Goal: Information Seeking & Learning: Learn about a topic

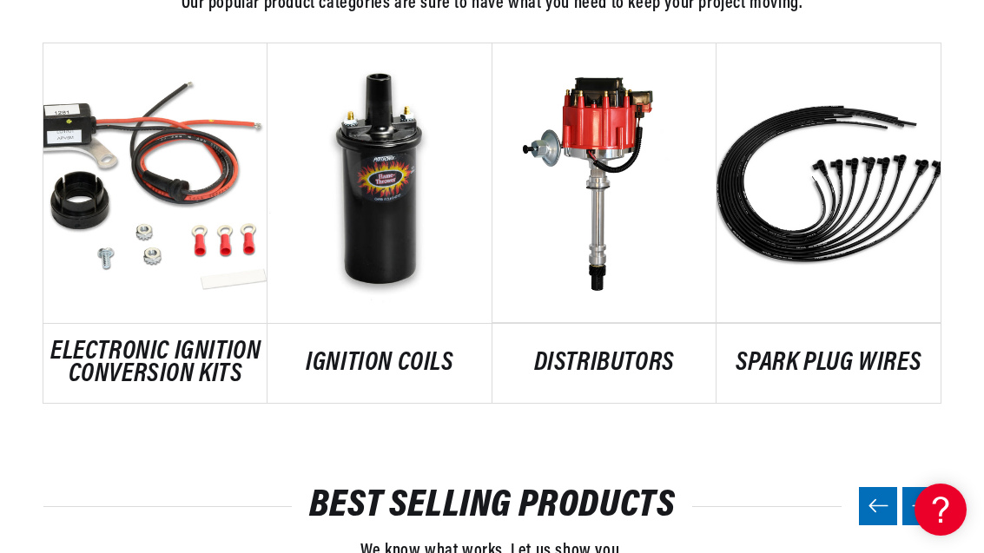
scroll to position [0, 526]
click at [638, 353] on link "DISTRIBUTORS" at bounding box center [605, 364] width 224 height 23
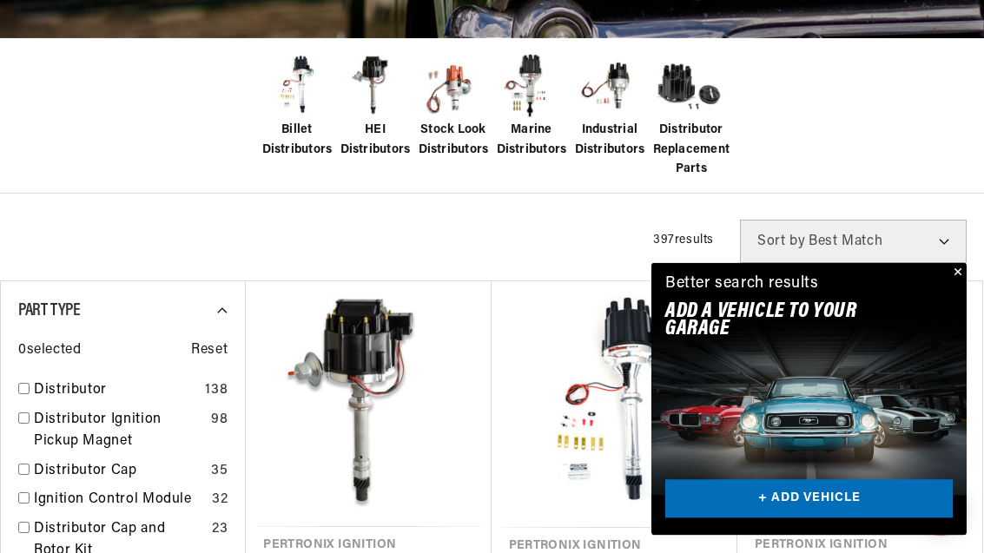
scroll to position [465, 0]
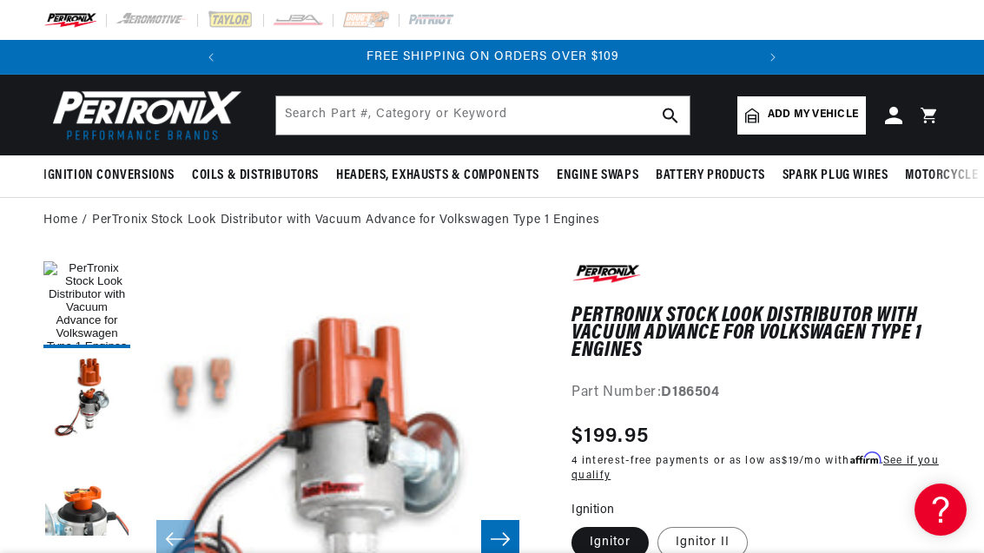
click at [830, 111] on span "Add my vehicle" at bounding box center [813, 115] width 90 height 17
select select "Automotive"
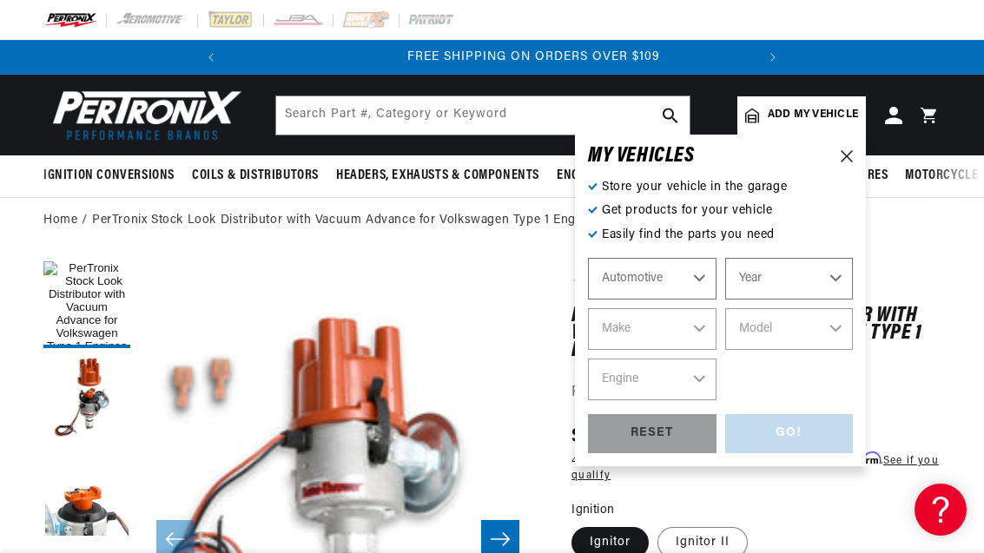
scroll to position [0, 526]
click at [705, 272] on select "Automotive Agricultural Industrial Marine Motorcycle" at bounding box center [652, 279] width 129 height 42
click at [837, 273] on select "Year 2026 2025 2024 2023 2022 2021 2020 2019 2018 2017 2016 2015 2014 2013 2012…" at bounding box center [789, 279] width 129 height 42
select select "1969"
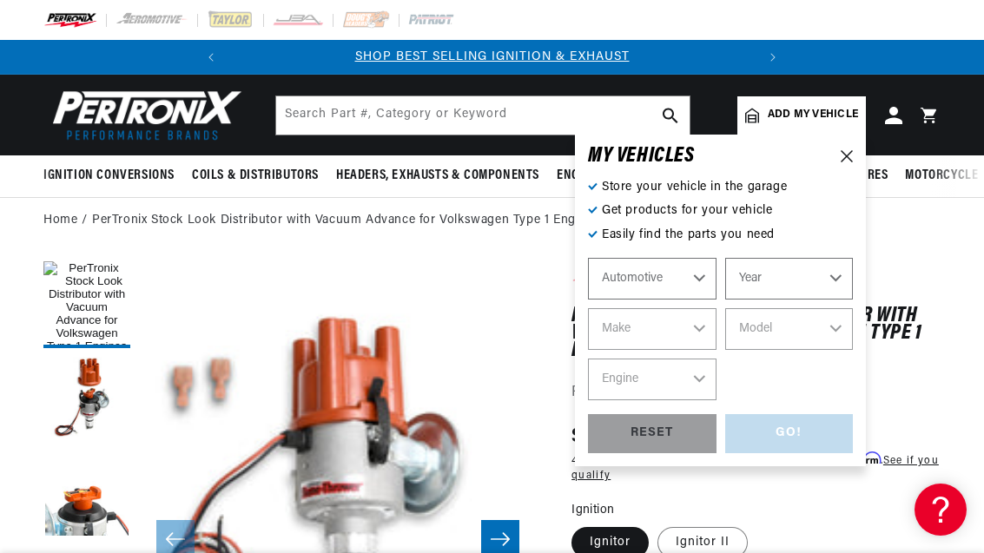
select select "1969"
click at [695, 334] on select "Make Alfa Romeo American Motors Aston Martin Austin Austin Healey Avanti BMW Bu…" at bounding box center [652, 329] width 129 height 42
select select "Chevrolet"
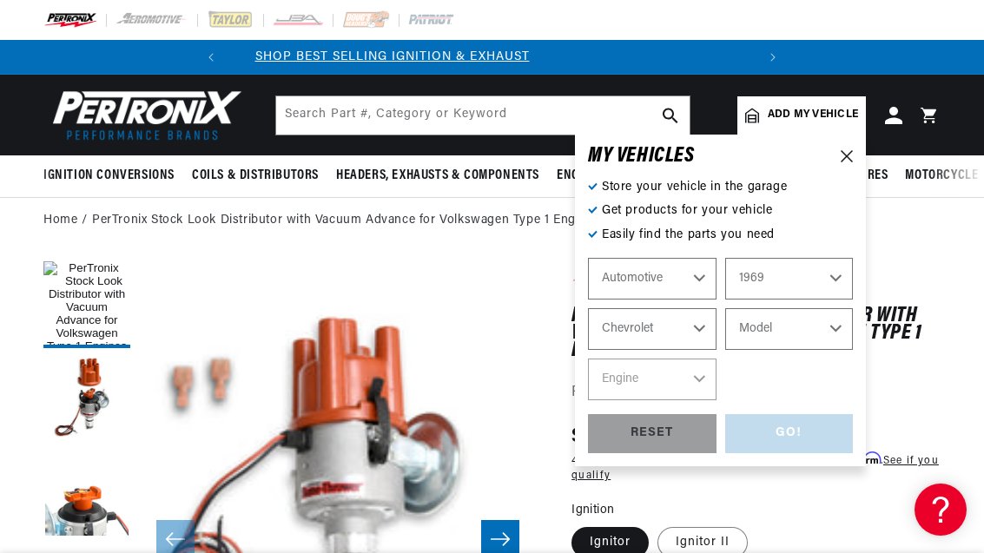
scroll to position [0, 0]
click at [849, 334] on select "Model Bel Air Biscayne Blazer Brookwood C10 Pickup C10 Suburban C20 Pickup C20 …" at bounding box center [789, 329] width 129 height 42
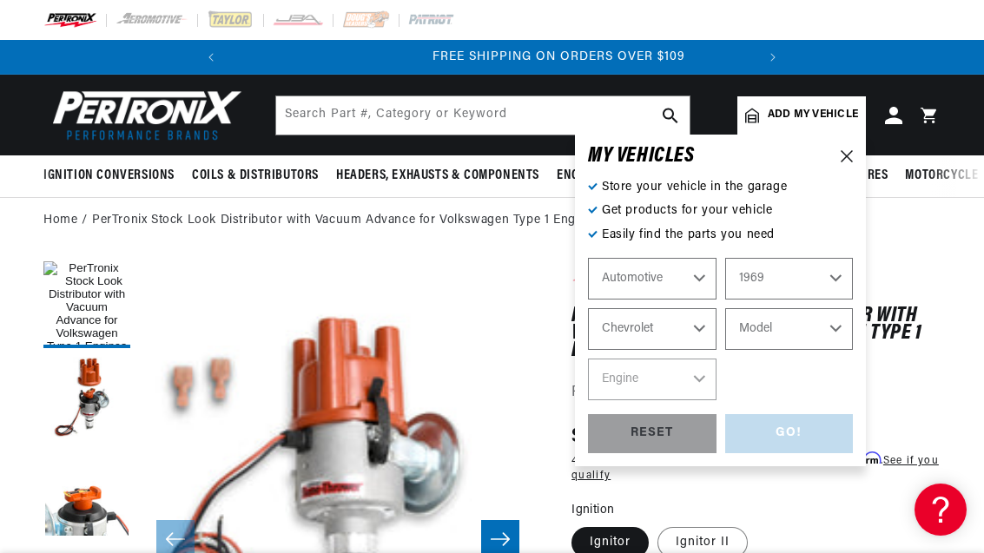
scroll to position [0, 526]
select select "Camaro"
click at [697, 373] on select "Engine 6.6L 230cid / 3.8L 250cid / 4.1L 302cid / 4.9L 305cid / 5.0L 307cid / 5.…" at bounding box center [652, 380] width 129 height 42
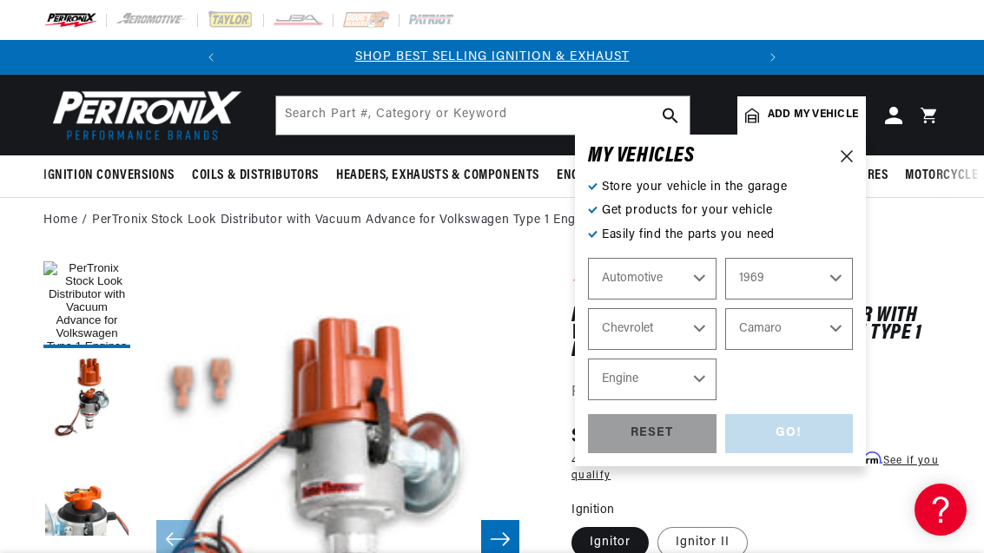
select select "350cid-5.7L"
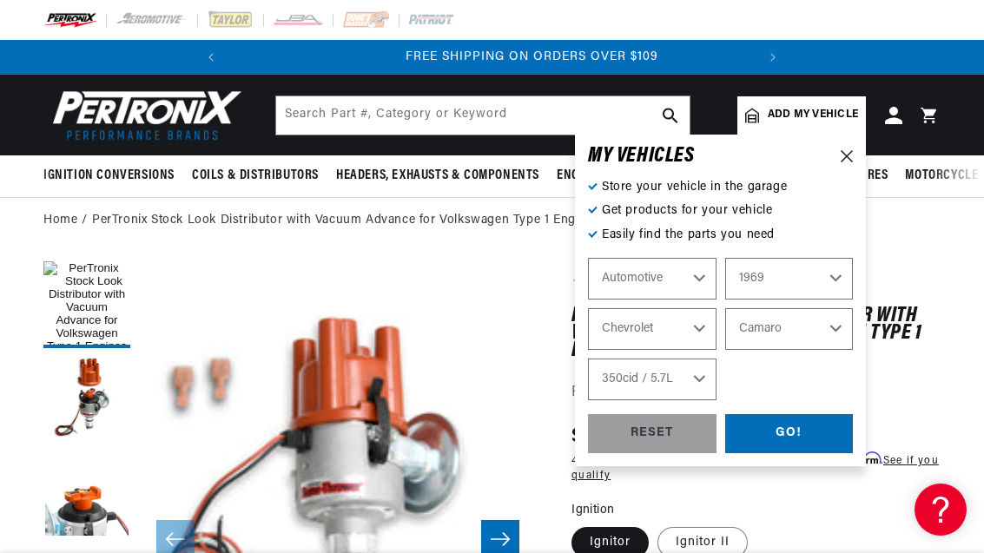
scroll to position [0, 526]
click at [807, 428] on div "GO!" at bounding box center [789, 433] width 129 height 39
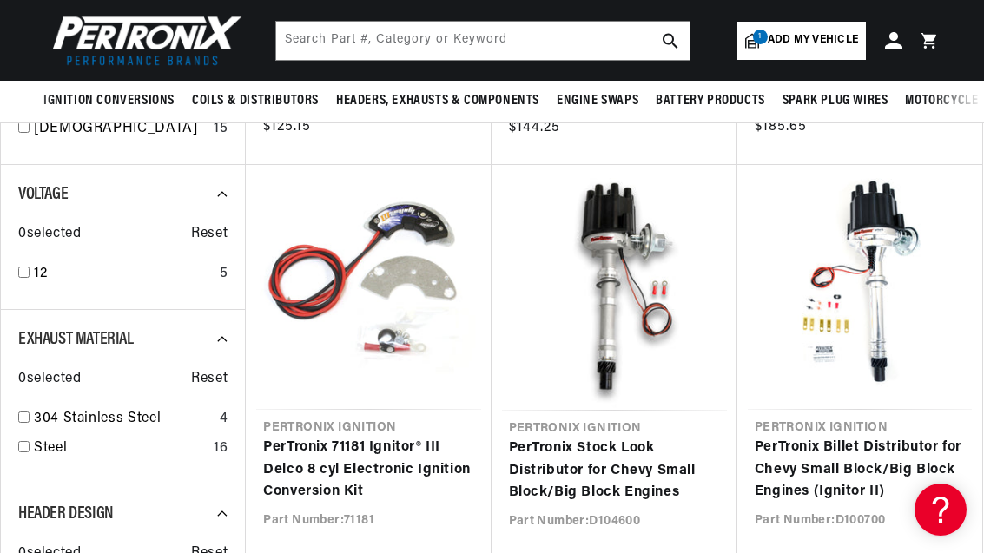
click at [660, 466] on link "PerTronix Stock Look Distributor for Chevy Small Block/Big Block Engines" at bounding box center [614, 471] width 211 height 67
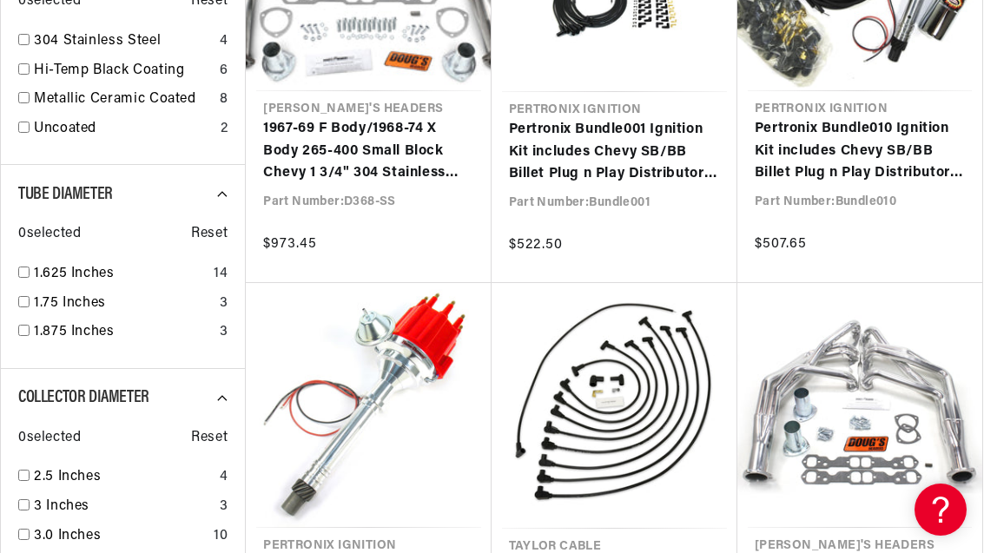
scroll to position [1393, 0]
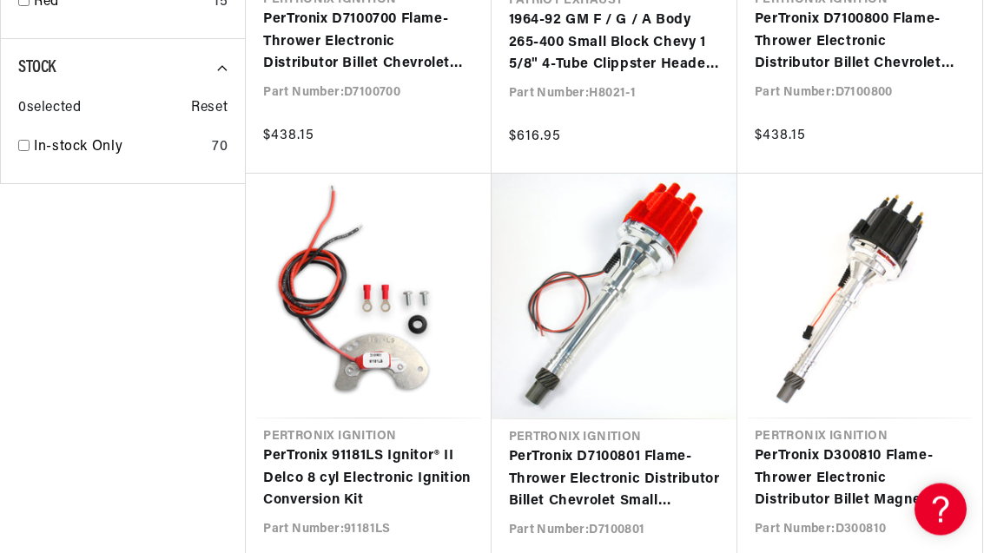
scroll to position [3212, 0]
click at [625, 469] on link "PerTronix D7100801 Flame-Thrower Electronic Distributor Billet Chevrolet Small …" at bounding box center [614, 480] width 211 height 67
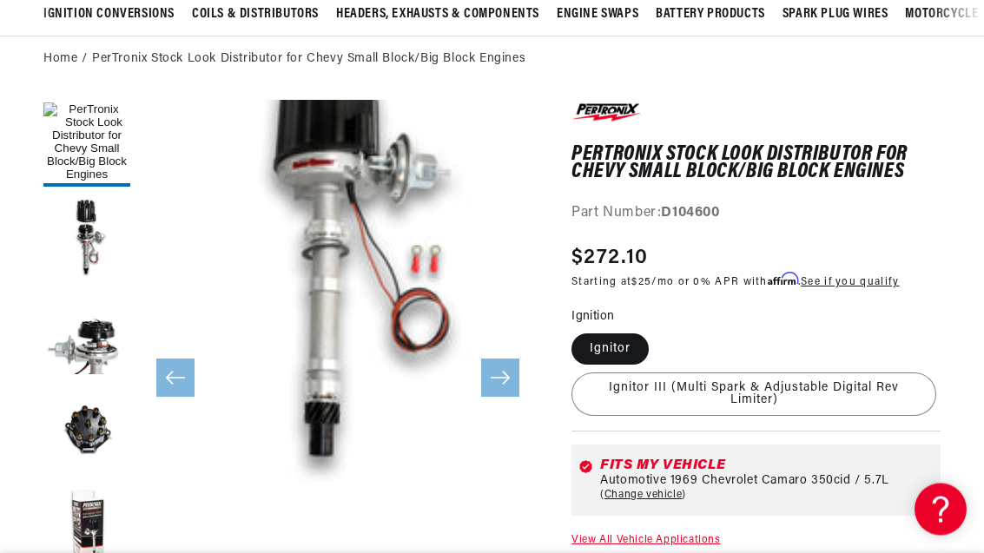
scroll to position [162, 0]
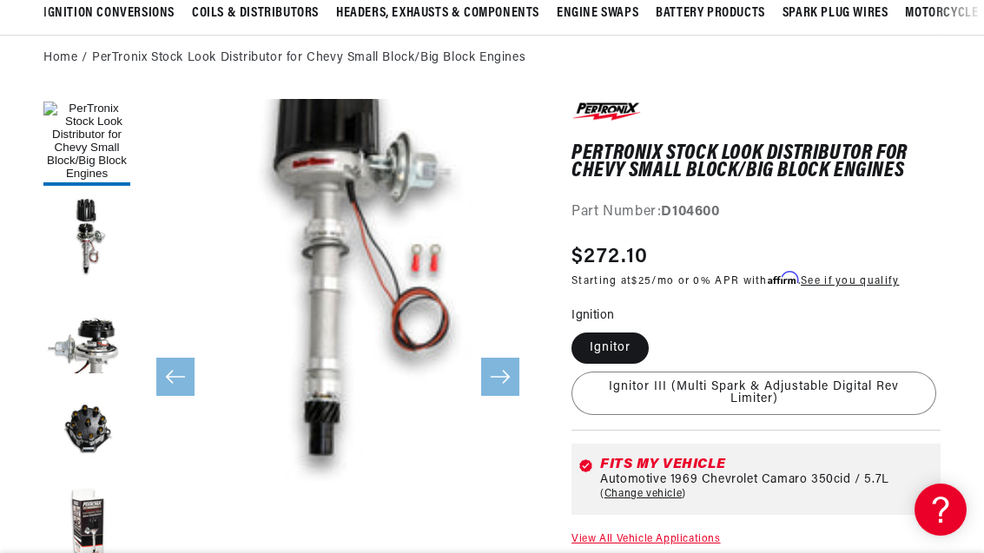
click at [109, 263] on button "Load image 2 in gallery view" at bounding box center [86, 238] width 87 height 87
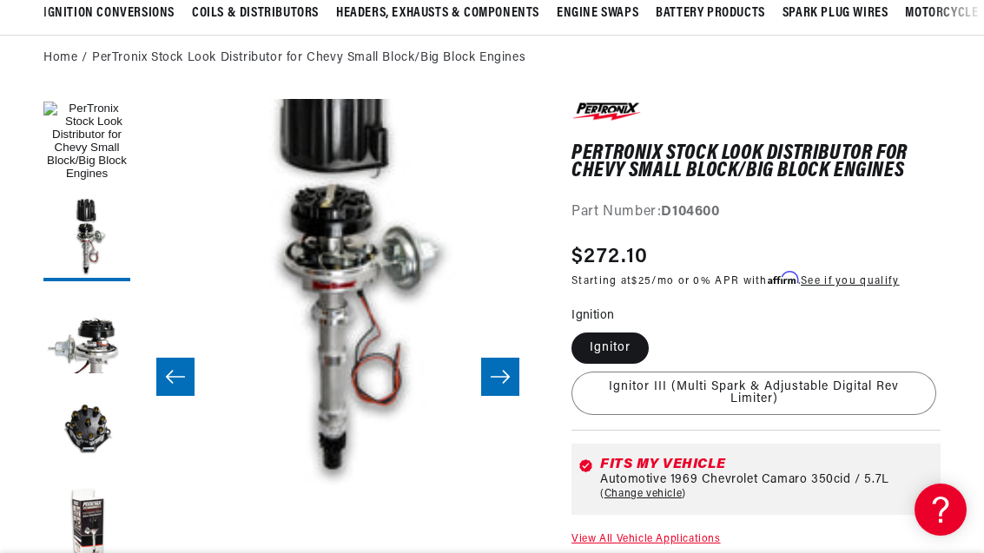
scroll to position [0, 526]
click at [102, 346] on button "Load image 3 in gallery view" at bounding box center [86, 333] width 87 height 87
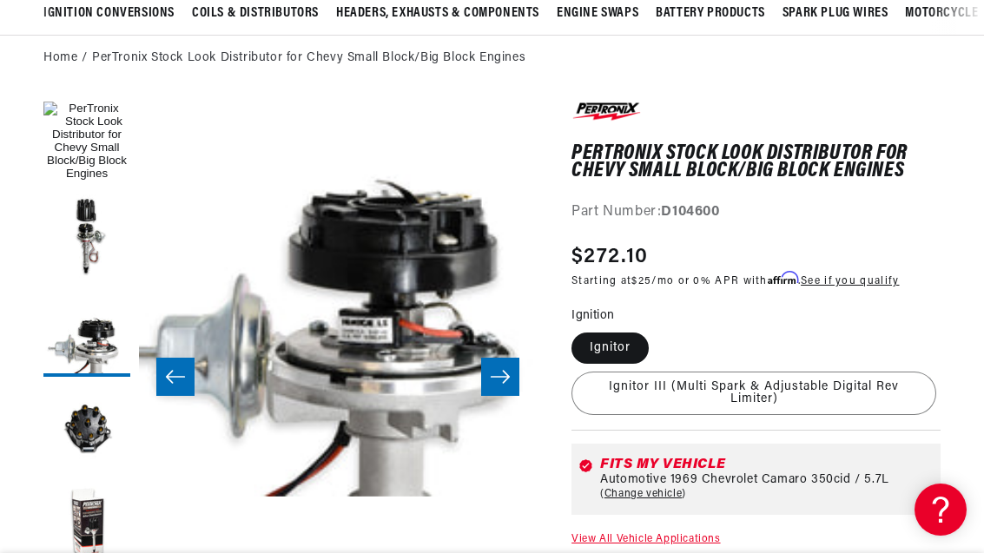
scroll to position [0, 0]
click at [97, 414] on button "Load image 4 in gallery view" at bounding box center [86, 429] width 87 height 87
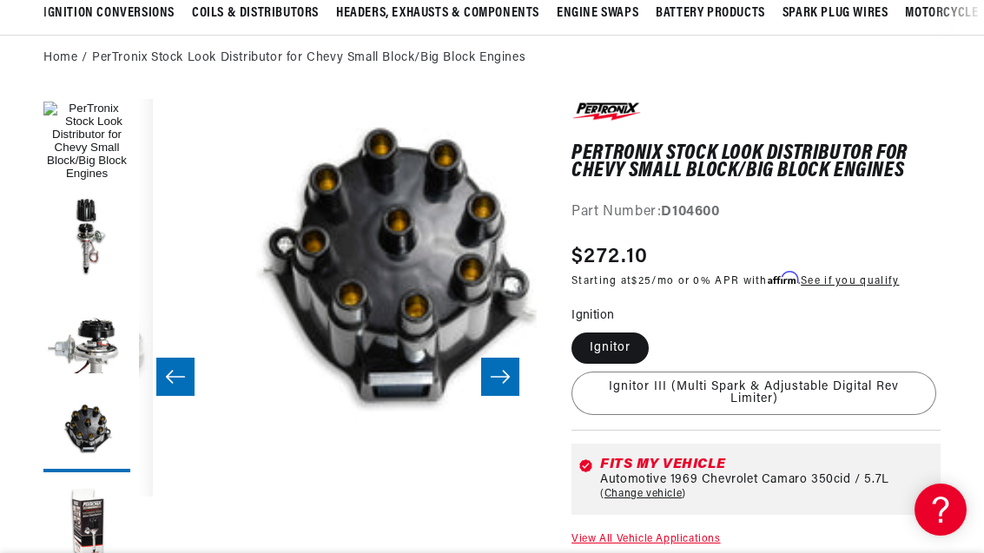
scroll to position [40, 1194]
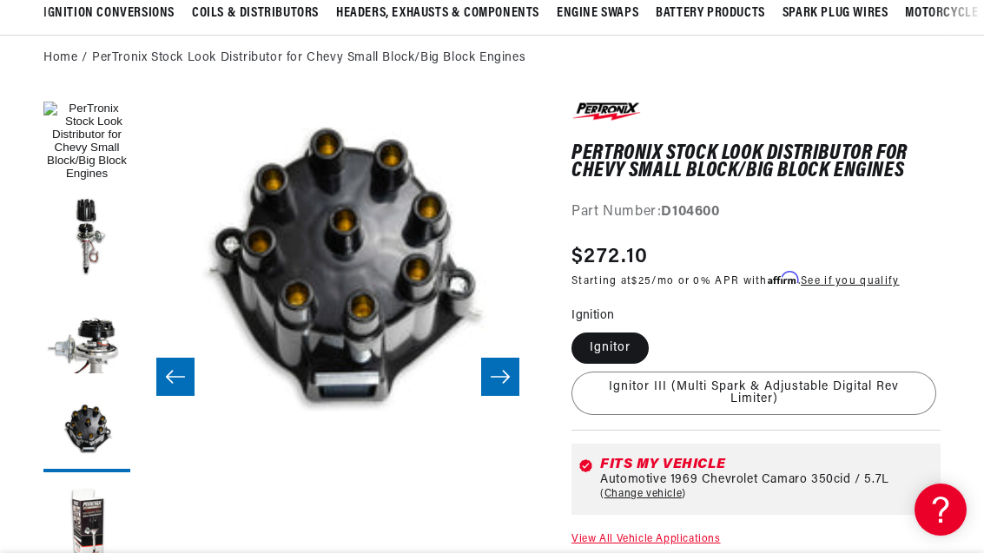
click at [98, 509] on button "Load image 5 in gallery view" at bounding box center [86, 524] width 87 height 87
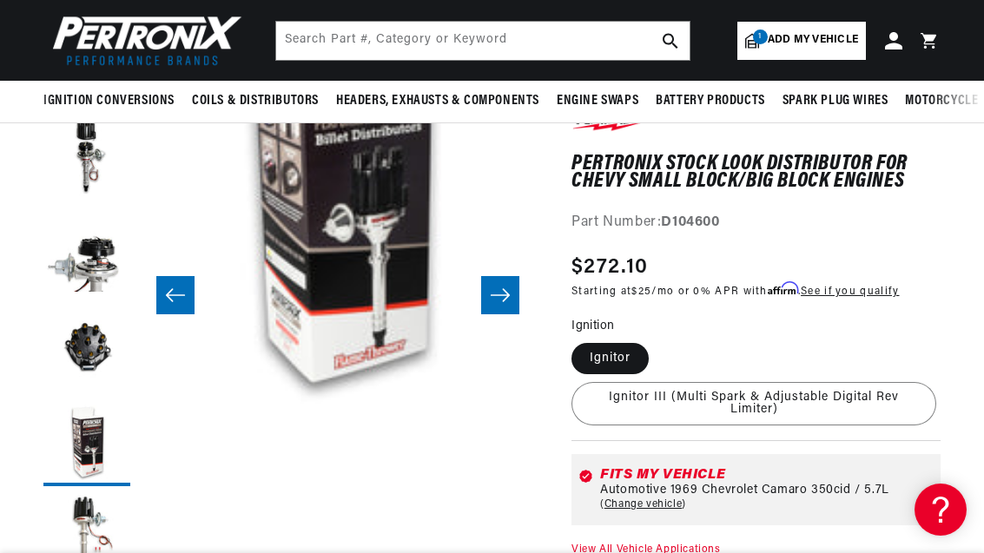
scroll to position [0, 0]
click at [85, 534] on button "Load image 6 in gallery view" at bounding box center [86, 538] width 87 height 87
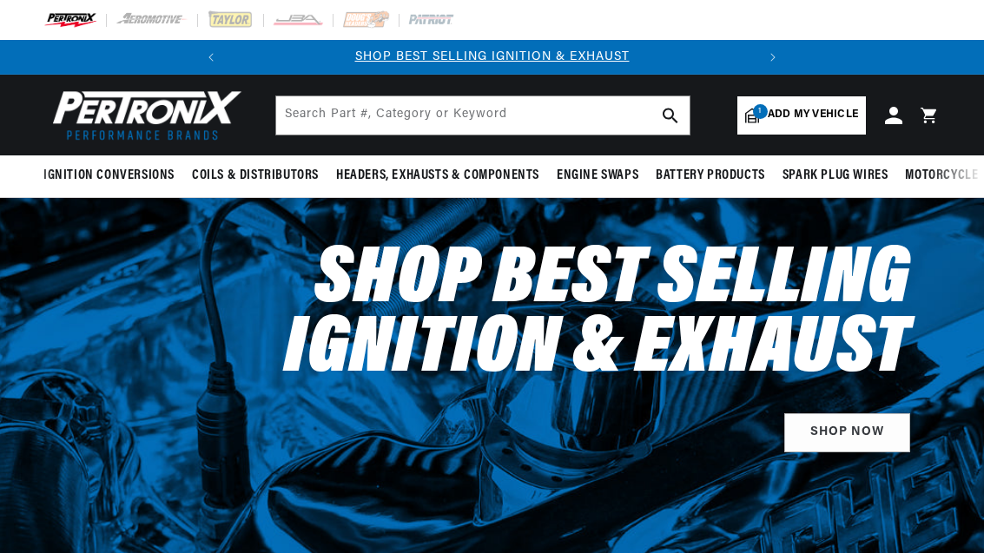
select select "1969"
select select "Chevrolet"
select select "Camaro"
select select "350cid-5.7L"
